Goal: Information Seeking & Learning: Learn about a topic

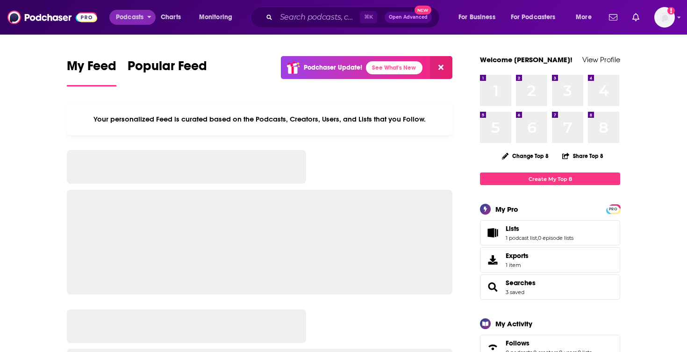
click at [149, 15] on icon "open menu" at bounding box center [149, 15] width 4 height 7
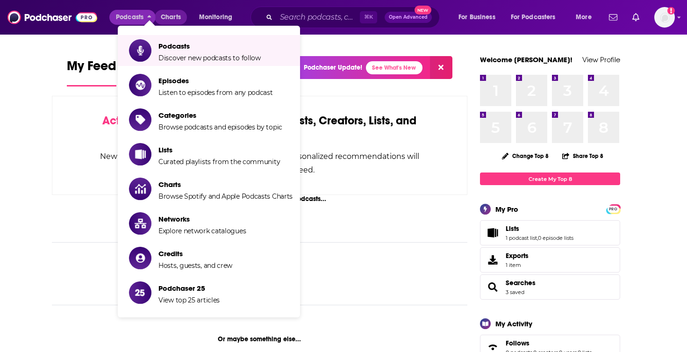
click at [162, 13] on span "Charts" at bounding box center [171, 17] width 20 height 13
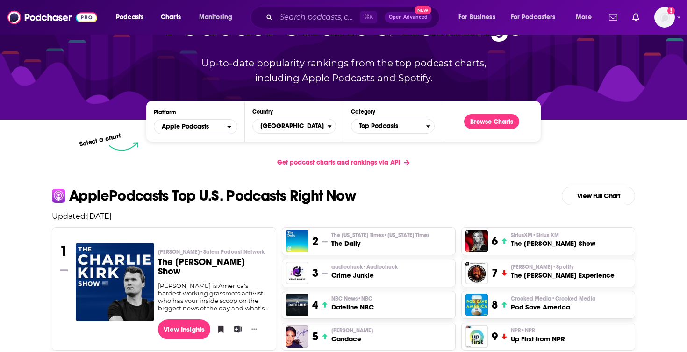
scroll to position [91, 0]
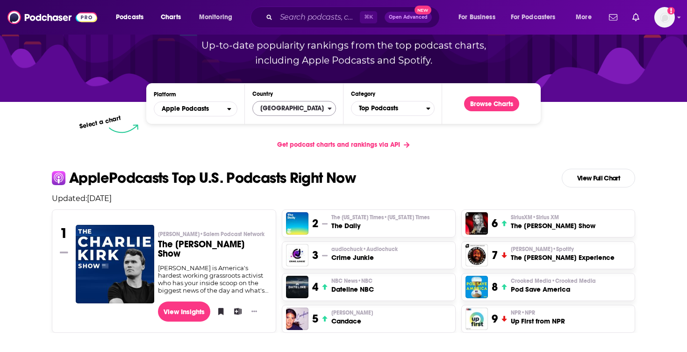
click at [291, 106] on span "[GEOGRAPHIC_DATA]" at bounding box center [290, 108] width 75 height 16
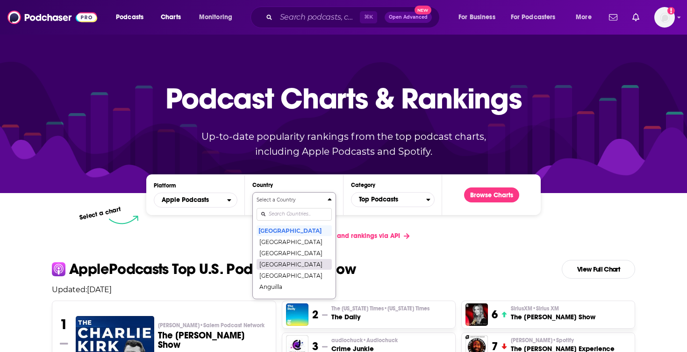
scroll to position [0, 0]
click at [277, 242] on button "[GEOGRAPHIC_DATA]" at bounding box center [293, 241] width 75 height 11
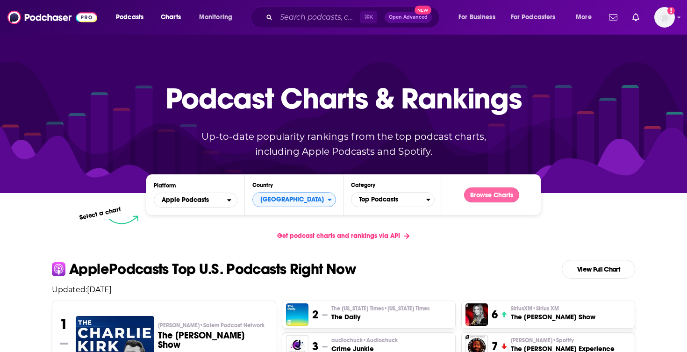
click at [489, 194] on button "Browse Charts" at bounding box center [491, 194] width 55 height 15
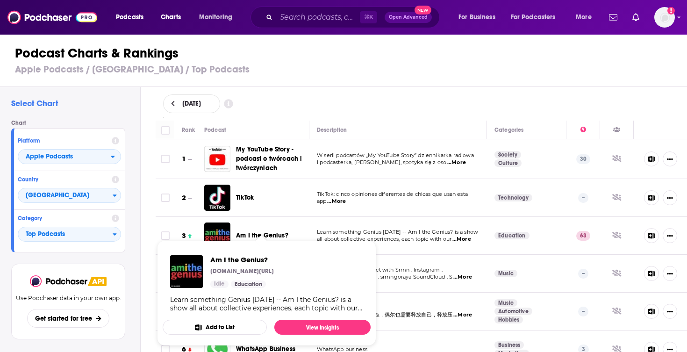
scroll to position [8, 0]
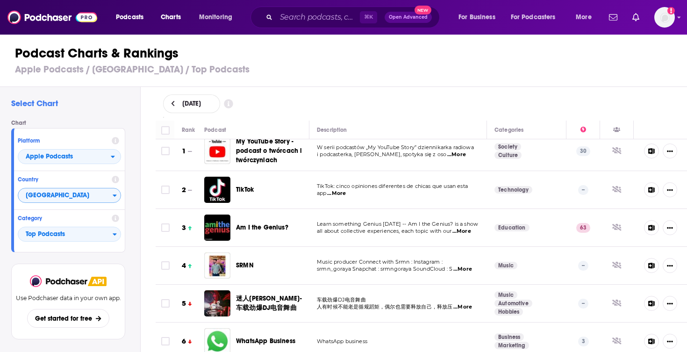
click at [64, 203] on span "[GEOGRAPHIC_DATA]" at bounding box center [65, 196] width 94 height 16
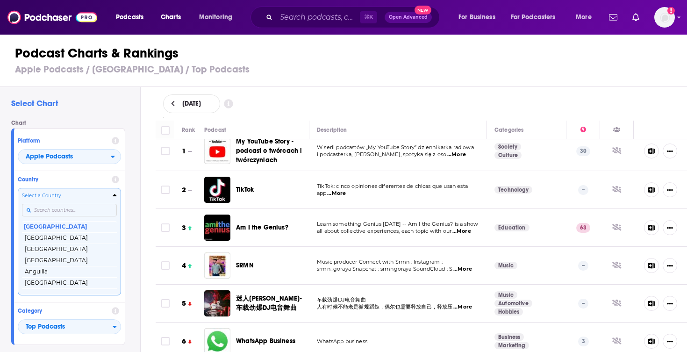
click at [64, 197] on h4 "Select a Country" at bounding box center [65, 195] width 87 height 5
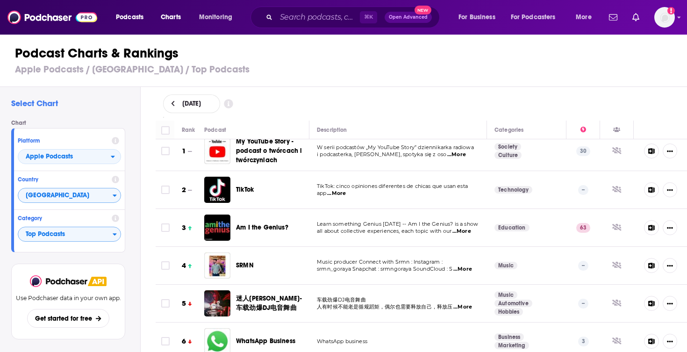
scroll to position [0, 0]
click at [78, 191] on span "[GEOGRAPHIC_DATA]" at bounding box center [65, 196] width 94 height 16
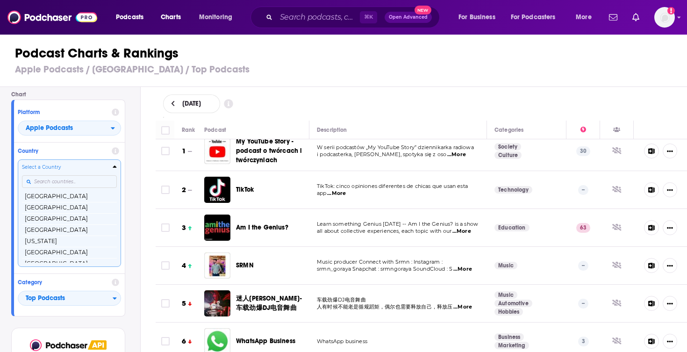
scroll to position [589, 0]
click at [51, 249] on button "[GEOGRAPHIC_DATA]" at bounding box center [69, 247] width 95 height 11
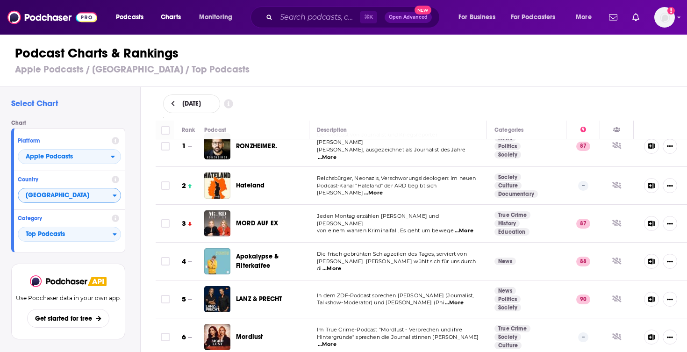
scroll to position [15, 0]
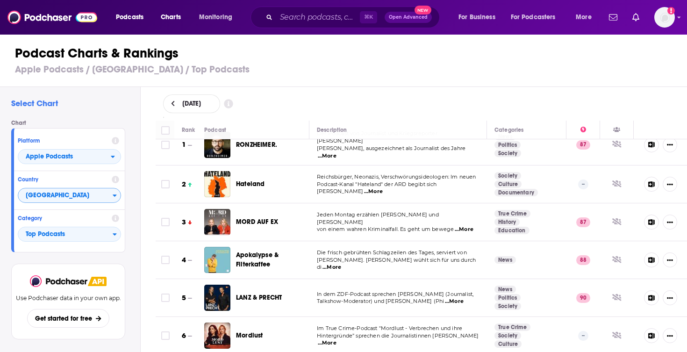
click at [383, 188] on span "...More" at bounding box center [373, 191] width 19 height 7
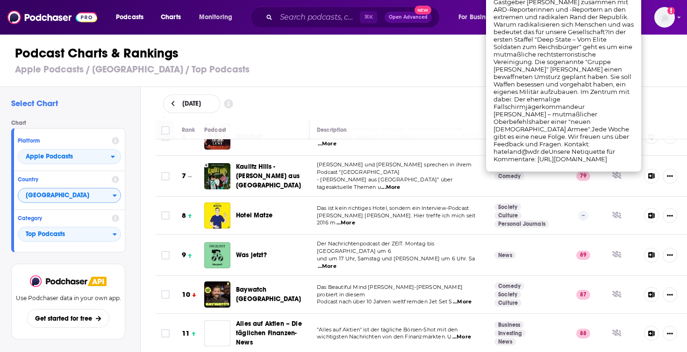
scroll to position [231, 0]
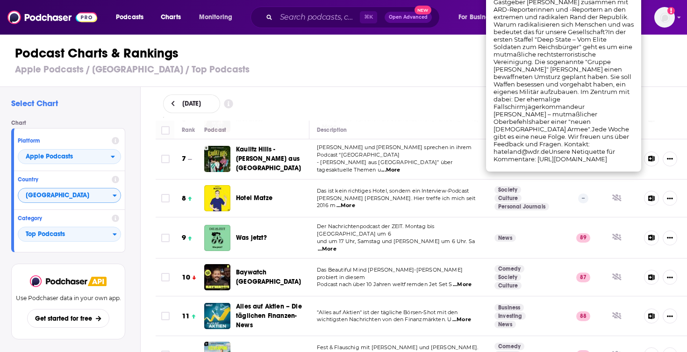
click at [420, 71] on h3 "Apple Podcasts / [GEOGRAPHIC_DATA] / Top Podcasts" at bounding box center [347, 70] width 665 height 12
